Goal: Task Accomplishment & Management: Use online tool/utility

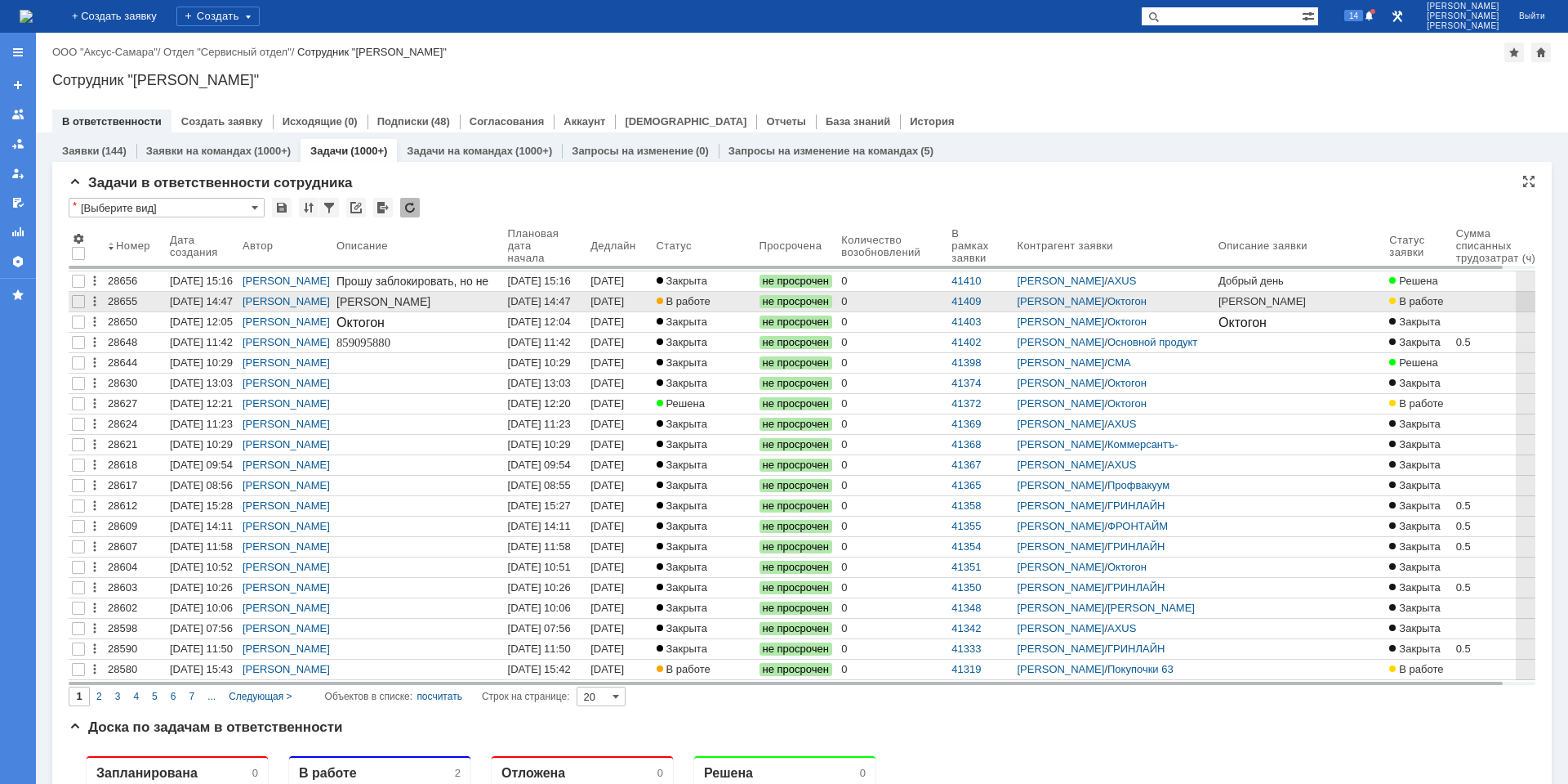
click at [549, 304] on div "[DATE] 14:47" at bounding box center [539, 301] width 63 height 12
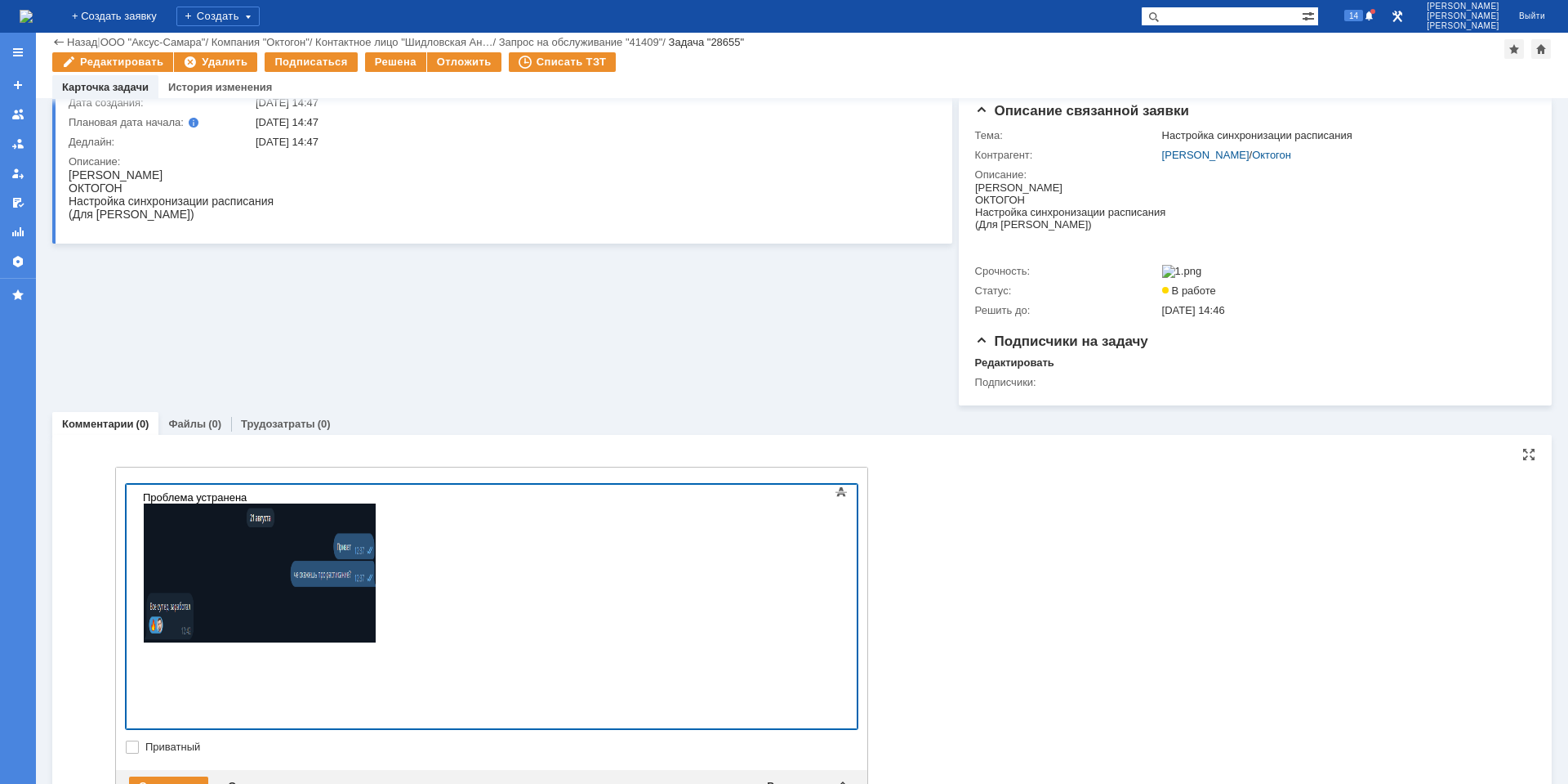
scroll to position [122, 0]
click at [179, 777] on div "Отправить" at bounding box center [168, 787] width 79 height 20
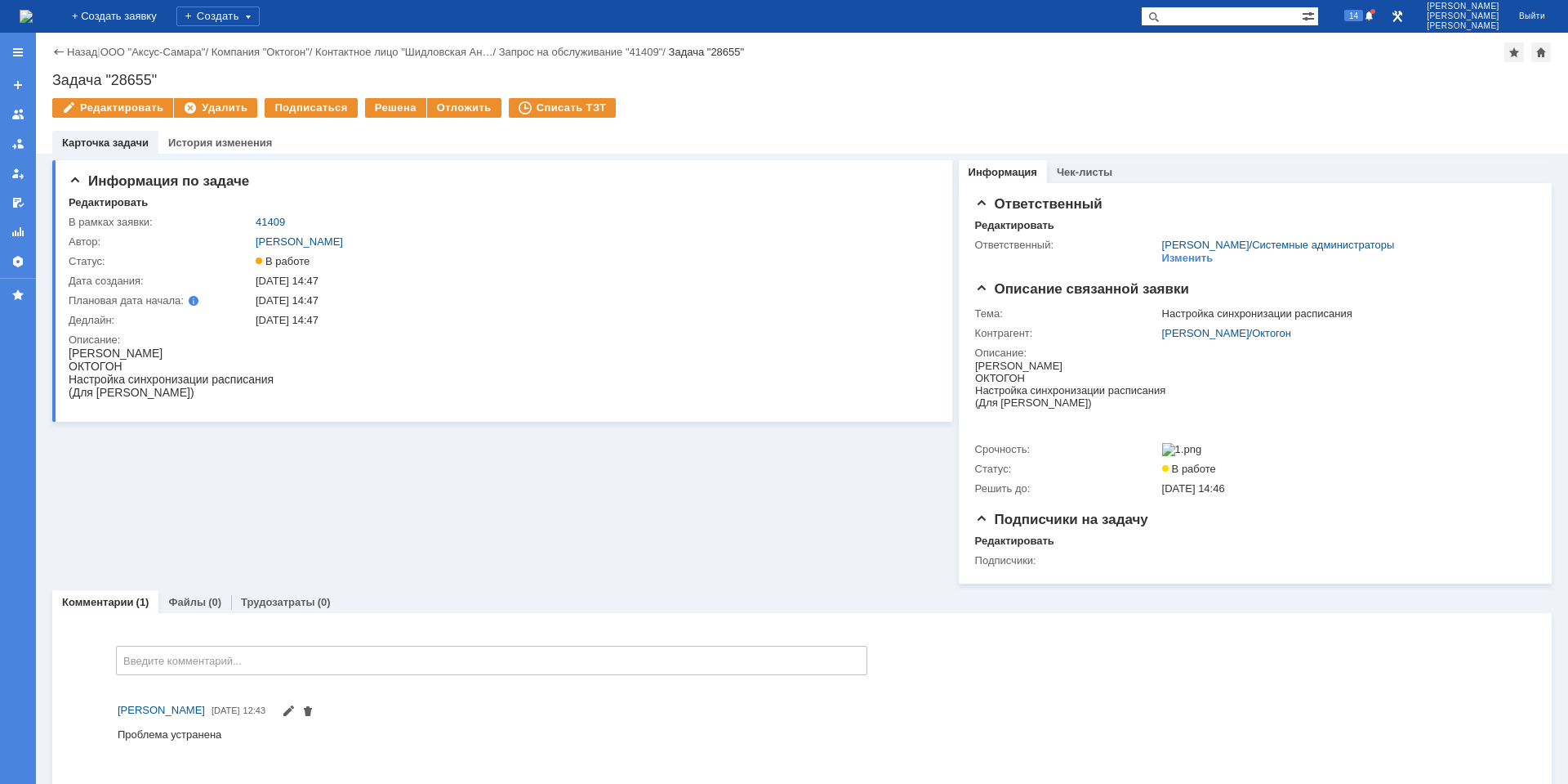
scroll to position [0, 0]
click at [379, 105] on div "Решена" at bounding box center [395, 107] width 61 height 20
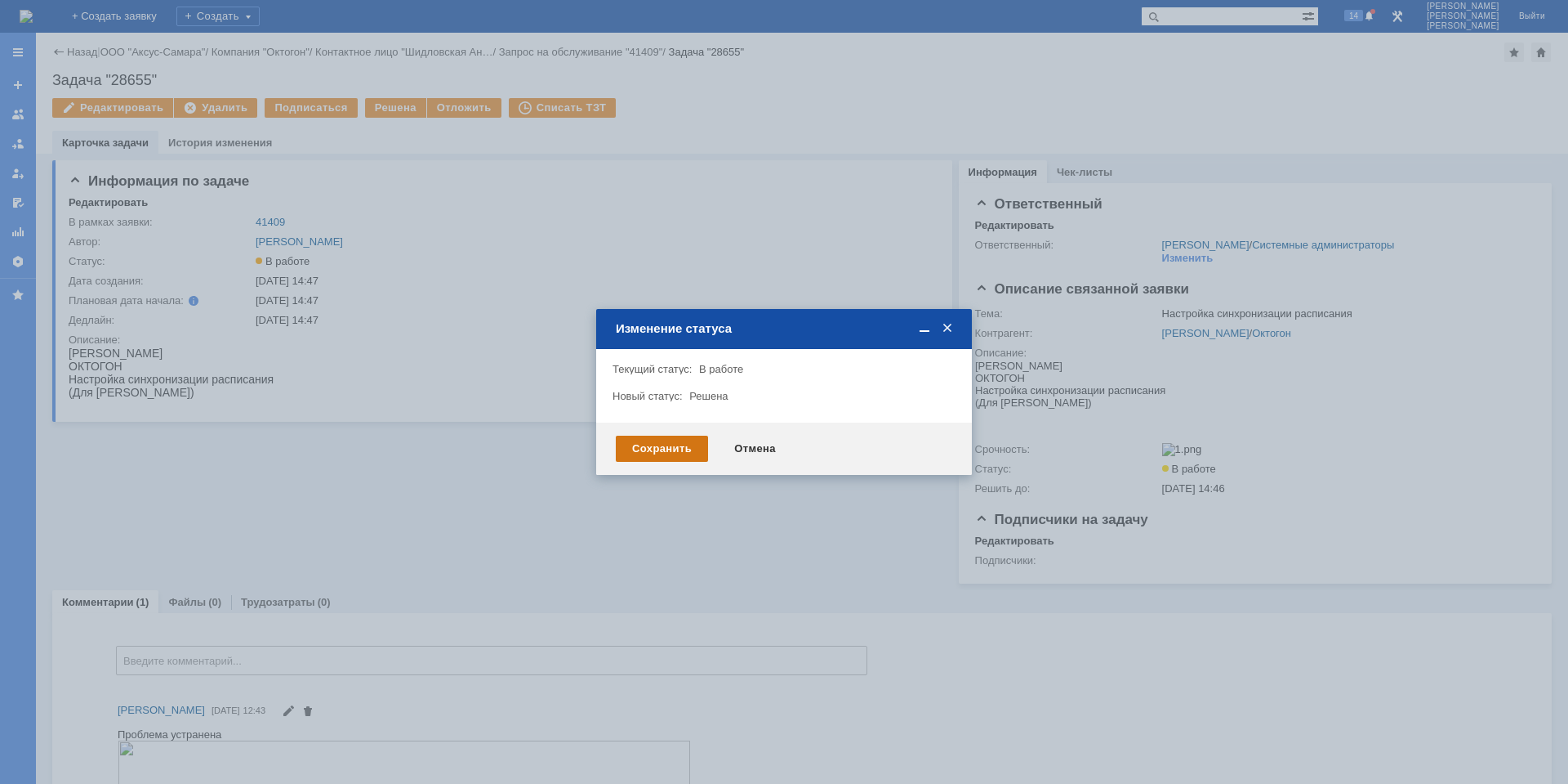
click at [661, 437] on div "Сохранить" at bounding box center [663, 448] width 93 height 26
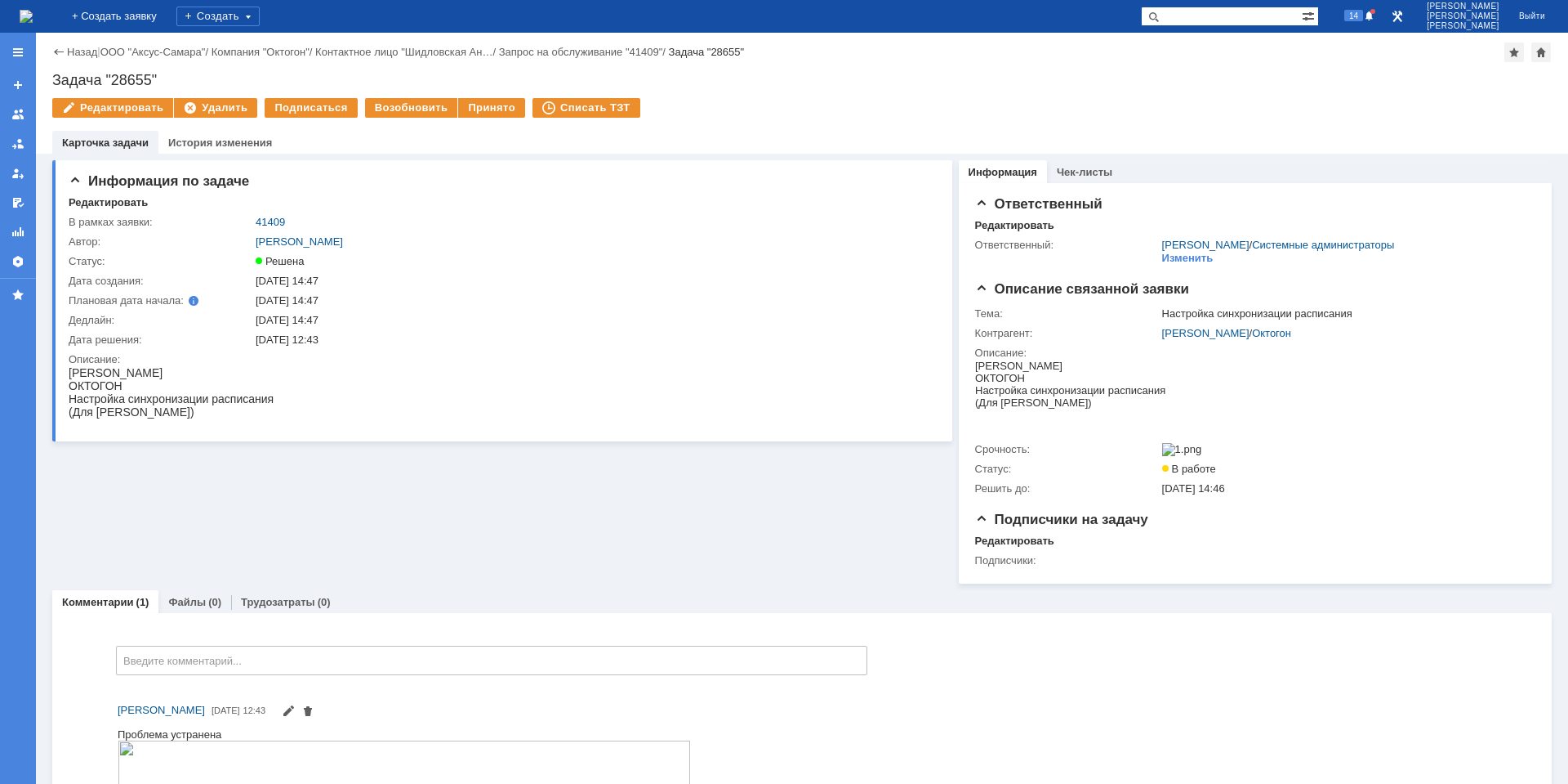
click at [33, 15] on img at bounding box center [26, 15] width 13 height 13
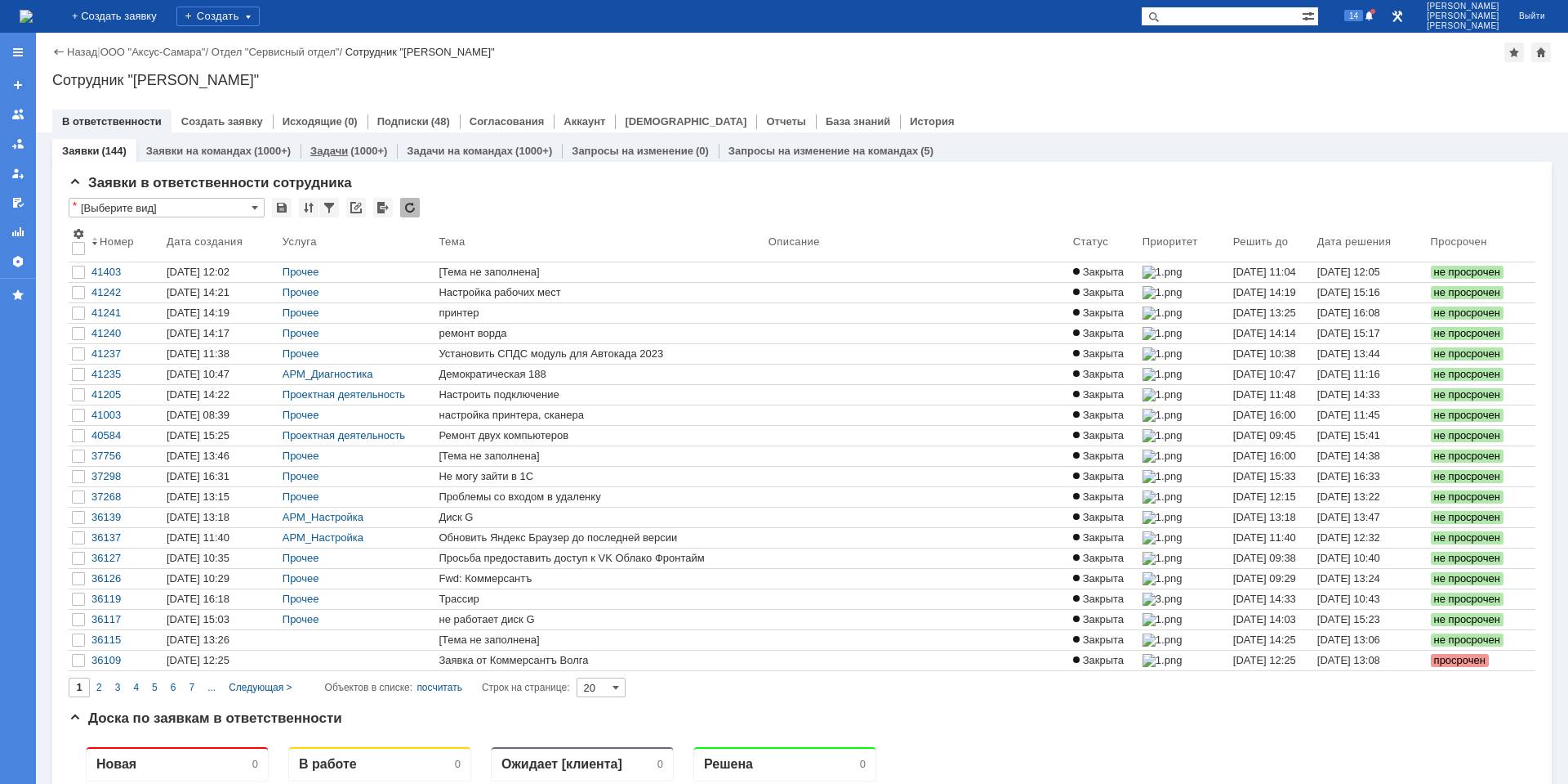
click at [352, 154] on div "(1000+)" at bounding box center [368, 150] width 37 height 12
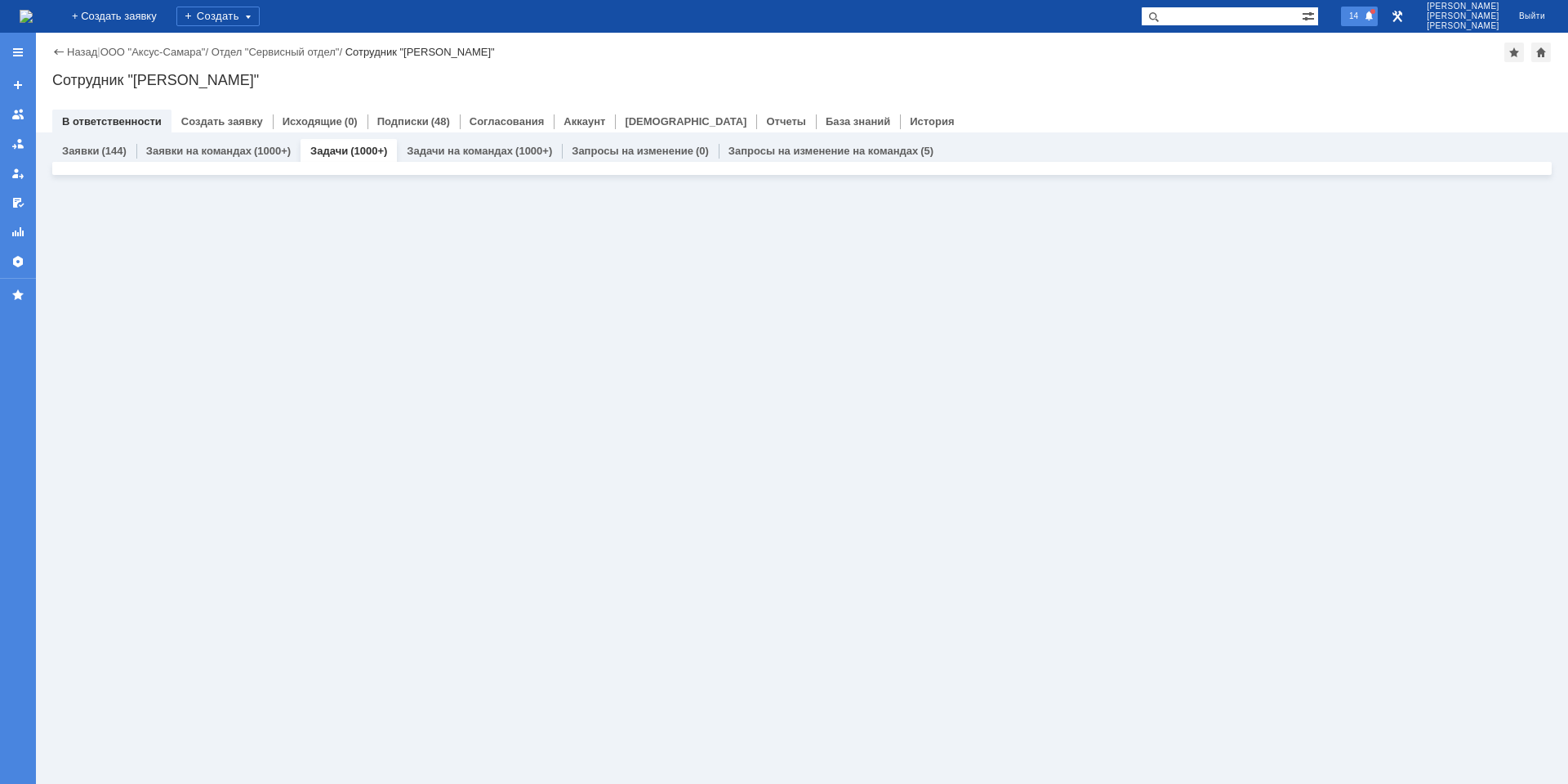
click at [1364, 16] on span "14" at bounding box center [1354, 15] width 19 height 11
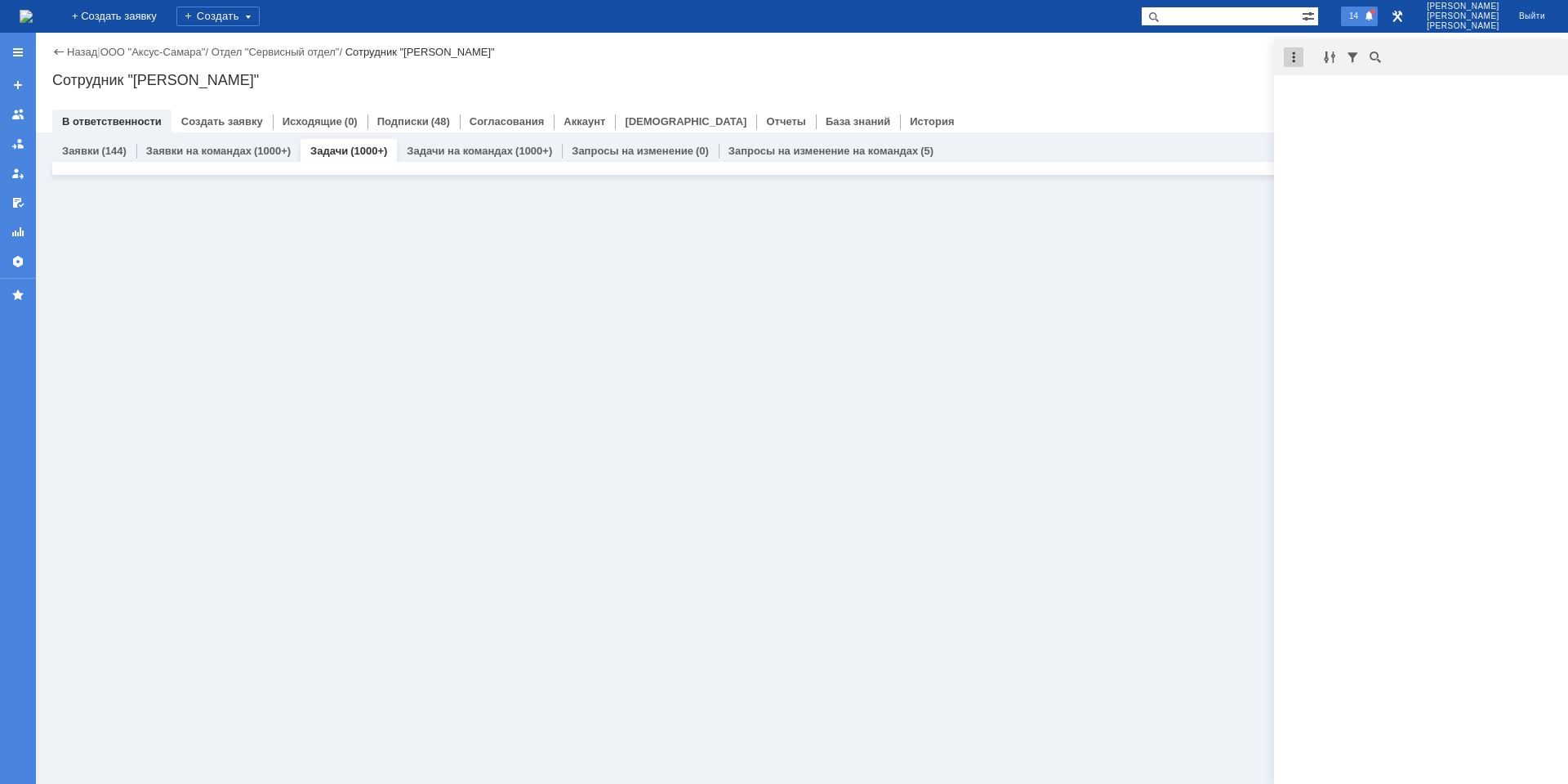
click at [1300, 58] on div at bounding box center [1293, 57] width 20 height 20
click at [1317, 97] on div "Отметить уведомления прочитанными" at bounding box center [1406, 99] width 219 height 10
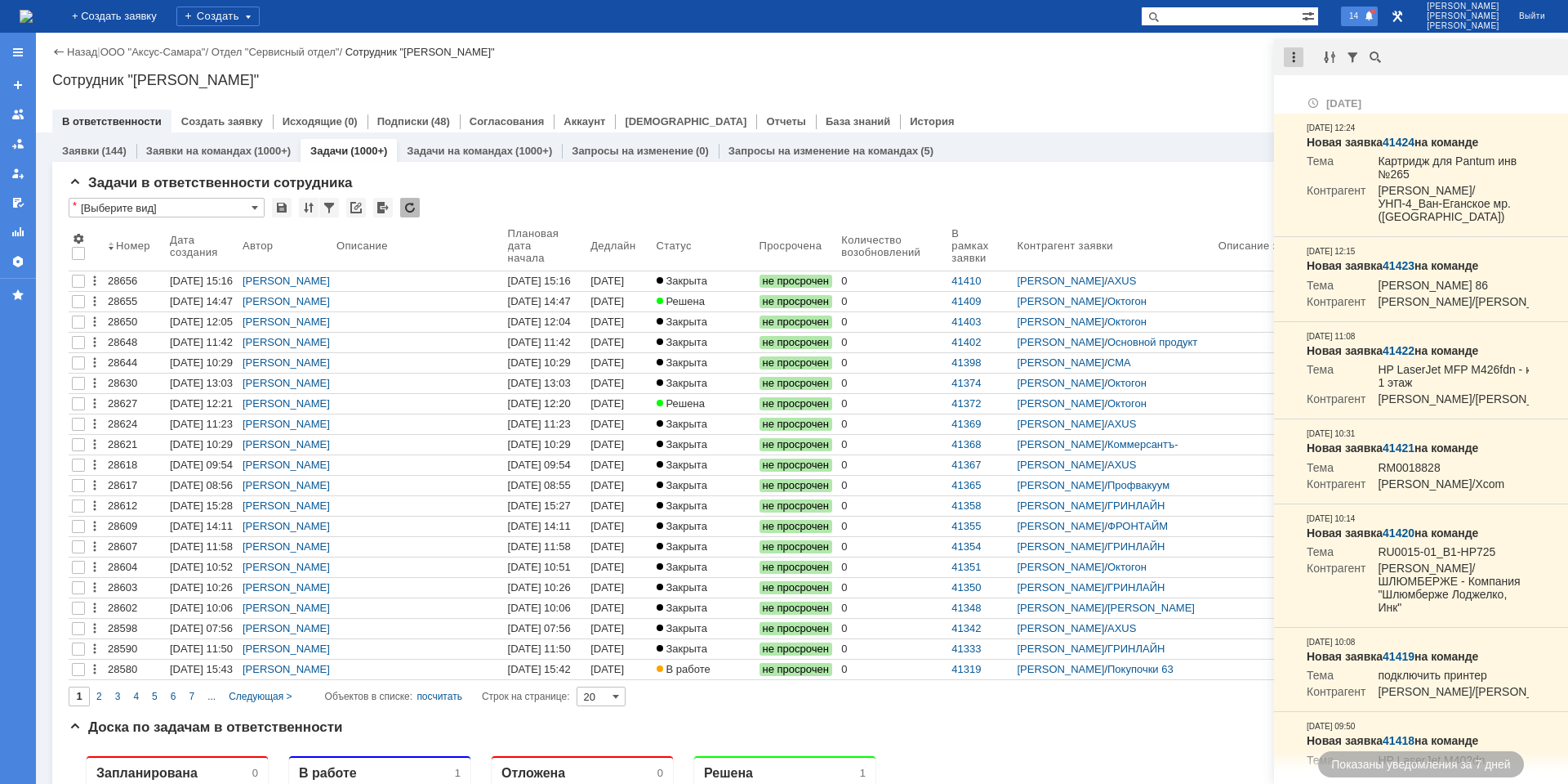
click at [1297, 58] on div at bounding box center [1293, 57] width 20 height 20
click at [1297, 91] on div "Отметить уведомления прочитанными" at bounding box center [1407, 99] width 239 height 24
click at [1300, 97] on td "[DATE]" at bounding box center [1418, 99] width 235 height 28
click at [1214, 97] on div "Назад | ООО "Аксус-Самара" / Отдел "Сервисный отдел" / Сотрудник "[PERSON_NAME]…" at bounding box center [802, 82] width 1533 height 100
